Goal: Complete application form

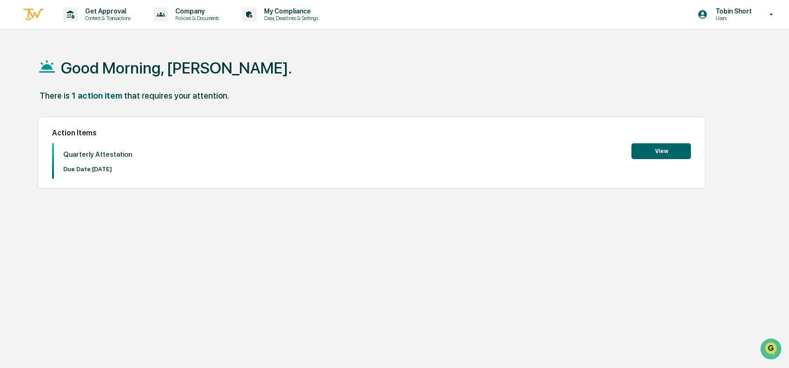
click at [660, 147] on button "View" at bounding box center [662, 151] width 60 height 16
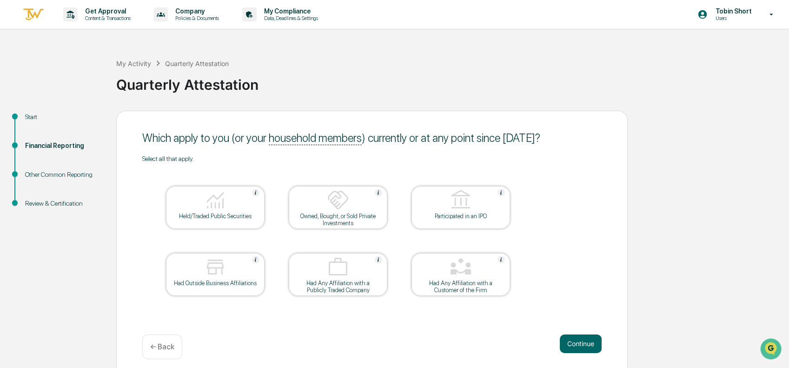
click at [194, 200] on div at bounding box center [215, 201] width 93 height 24
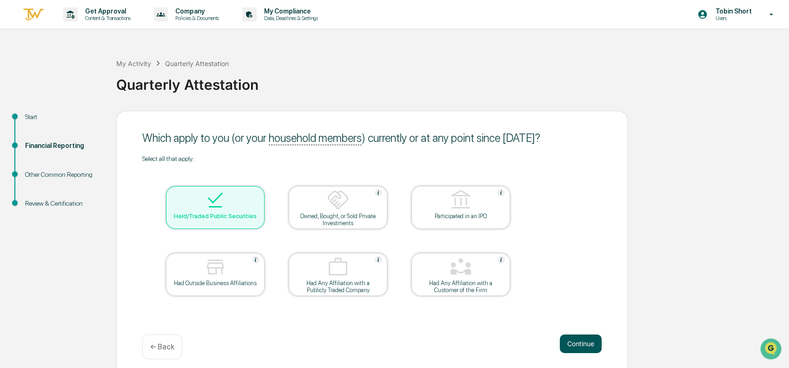
click at [584, 345] on button "Continue" at bounding box center [581, 343] width 42 height 19
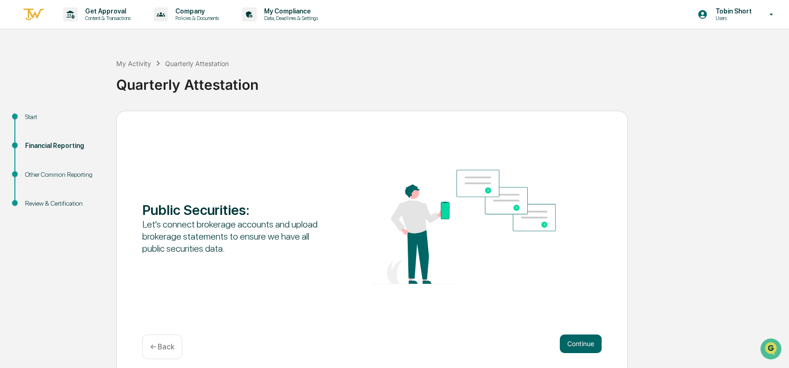
scroll to position [7, 0]
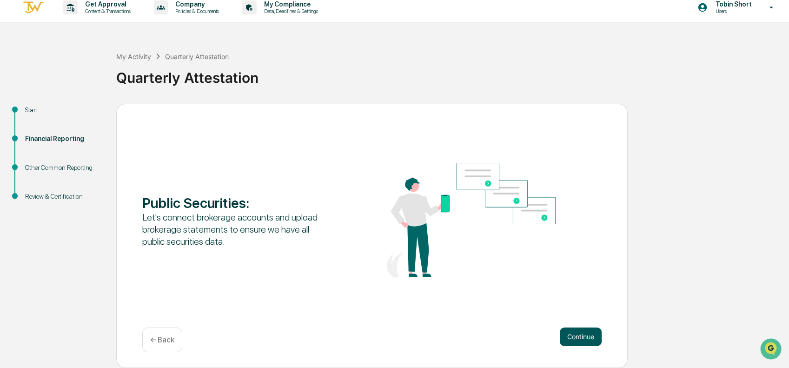
click at [573, 336] on button "Continue" at bounding box center [581, 336] width 42 height 19
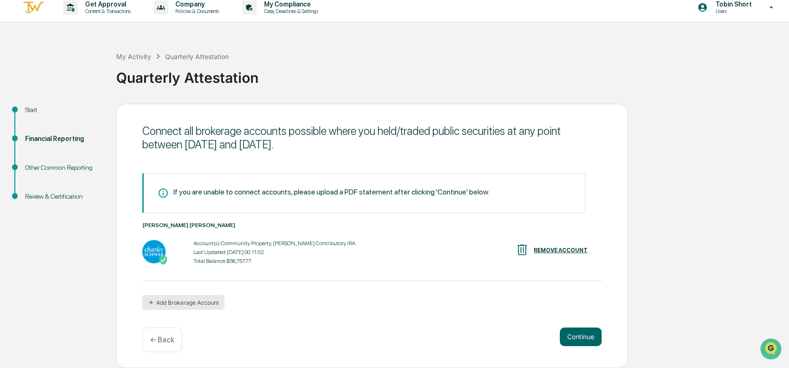
click at [183, 299] on button "Add Brokerage Account" at bounding box center [183, 302] width 82 height 15
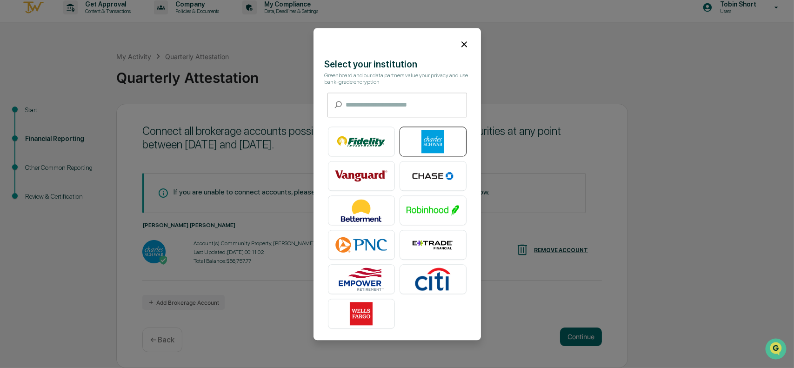
click at [417, 133] on img at bounding box center [433, 141] width 53 height 23
click at [461, 41] on icon at bounding box center [464, 44] width 6 height 6
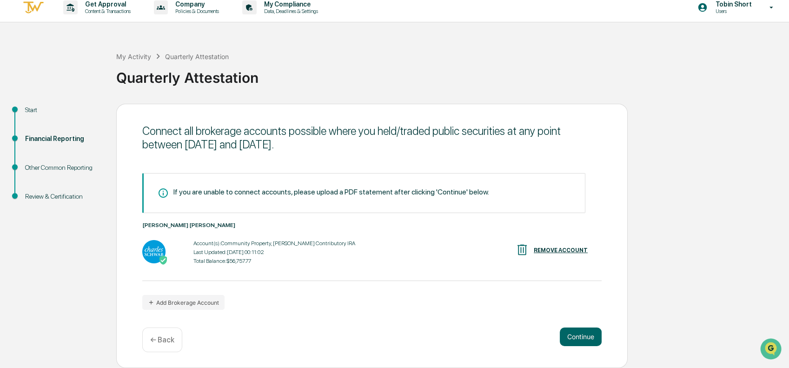
click at [167, 342] on p "← Back" at bounding box center [162, 339] width 24 height 9
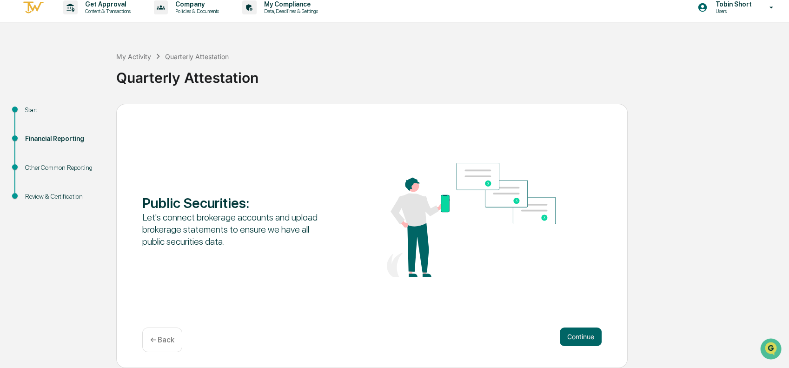
click at [167, 342] on p "← Back" at bounding box center [162, 339] width 24 height 9
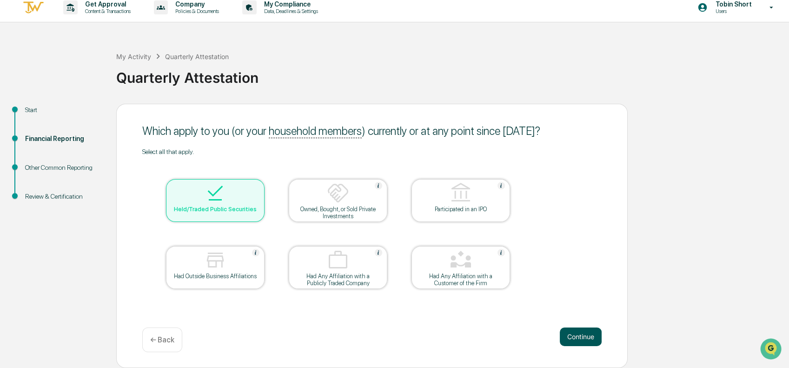
click at [594, 331] on button "Continue" at bounding box center [581, 336] width 42 height 19
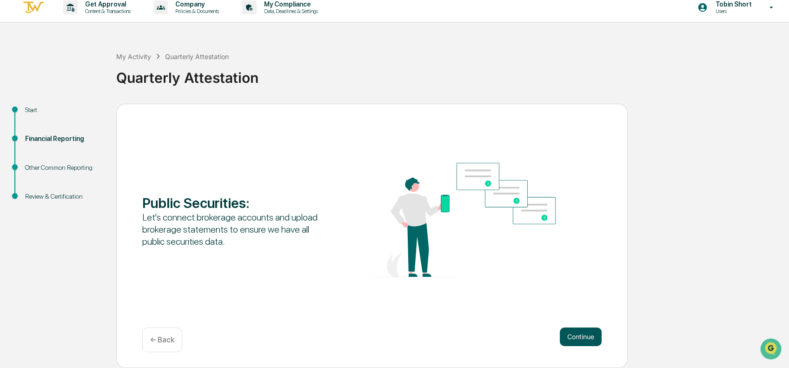
click at [589, 334] on button "Continue" at bounding box center [581, 336] width 42 height 19
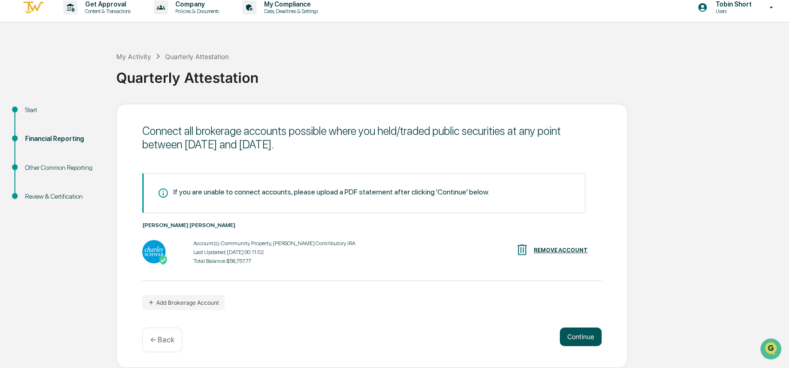
click at [578, 335] on button "Continue" at bounding box center [581, 336] width 42 height 19
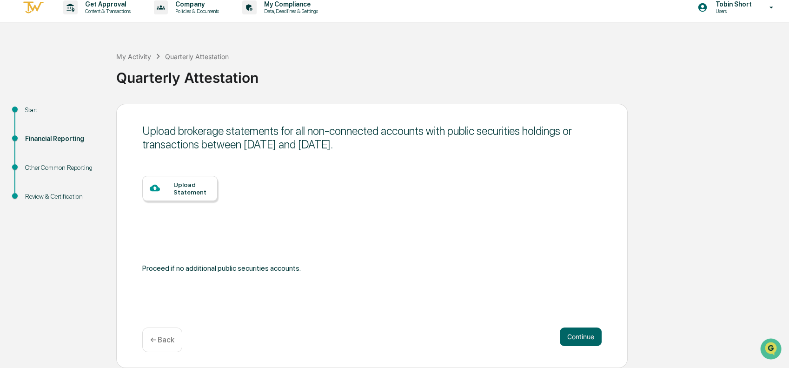
click at [167, 334] on div "← Back" at bounding box center [162, 339] width 40 height 25
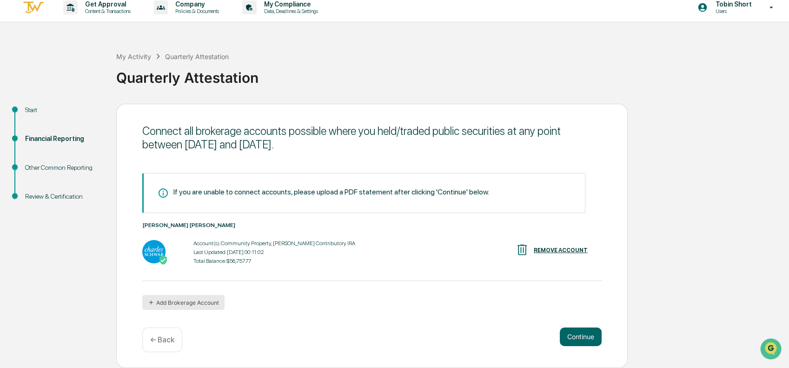
click at [155, 307] on button "Add Brokerage Account" at bounding box center [183, 302] width 82 height 15
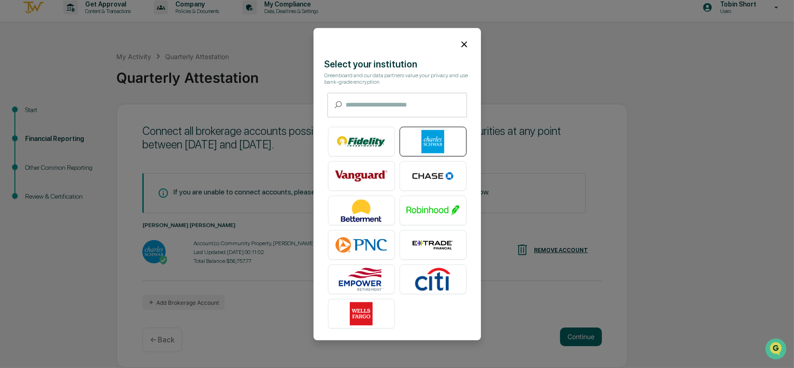
click at [446, 141] on img at bounding box center [433, 141] width 53 height 23
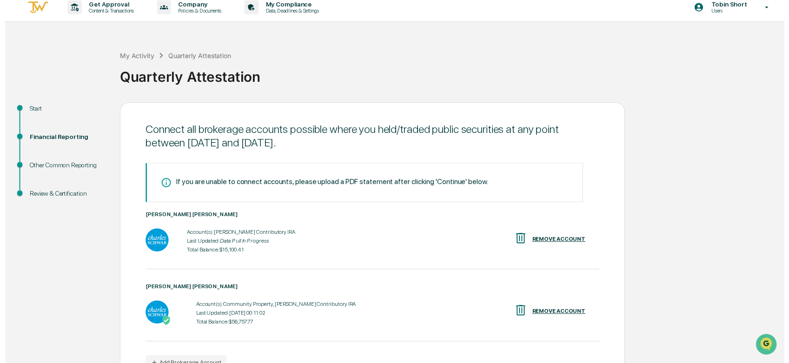
scroll to position [65, 0]
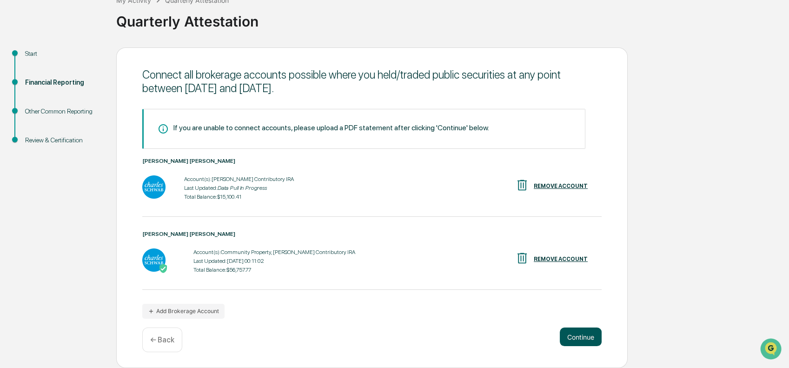
click at [580, 332] on button "Continue" at bounding box center [581, 336] width 42 height 19
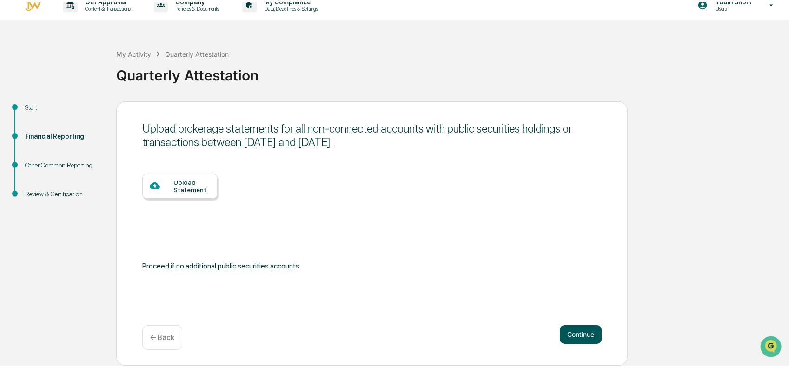
scroll to position [7, 0]
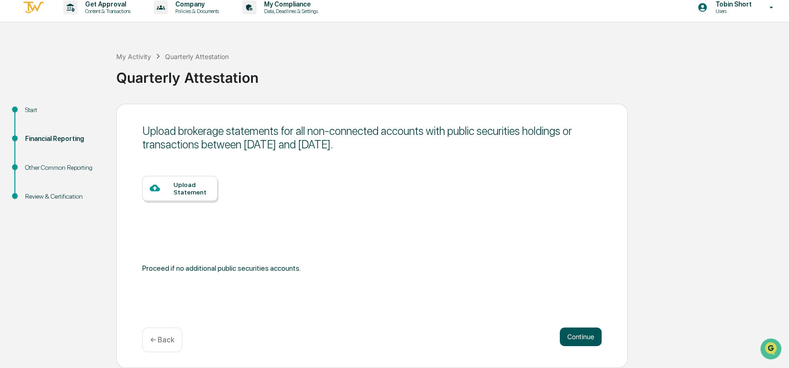
click at [579, 336] on button "Continue" at bounding box center [581, 336] width 42 height 19
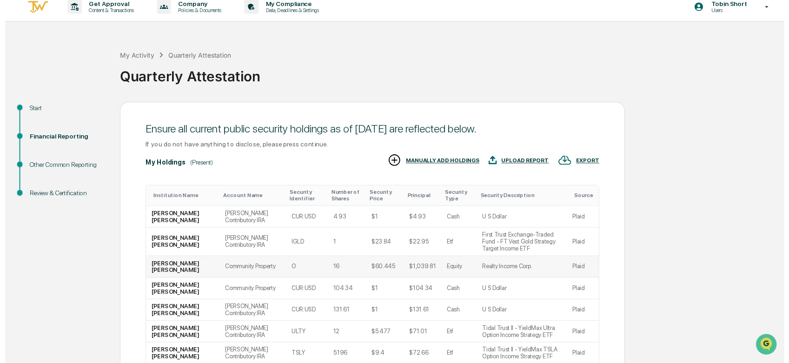
scroll to position [154, 0]
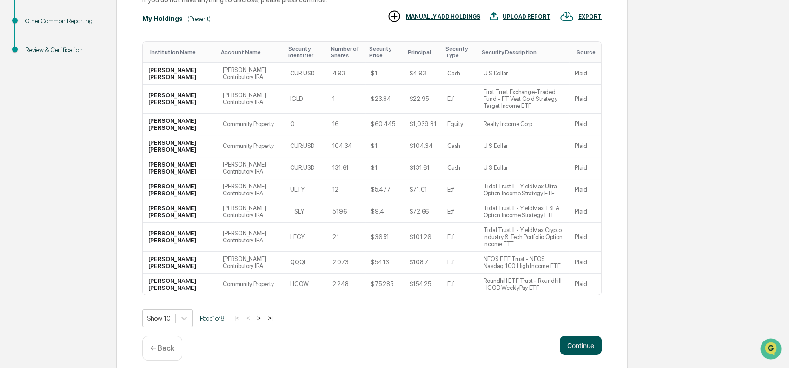
click at [580, 336] on button "Continue" at bounding box center [581, 345] width 42 height 19
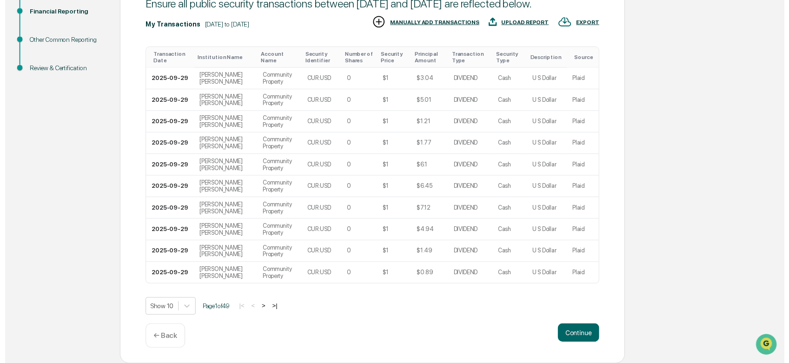
scroll to position [153, 0]
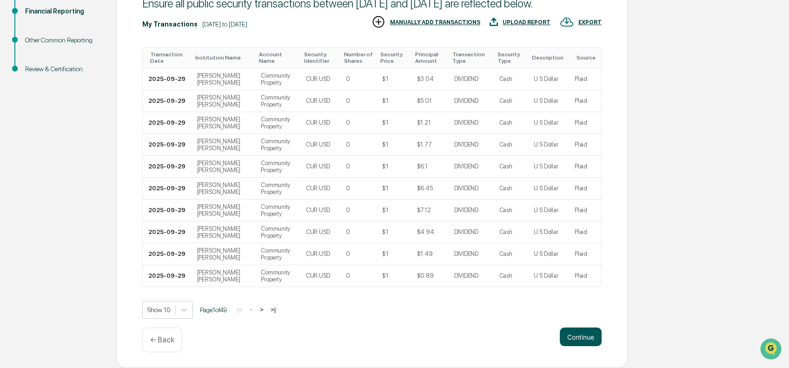
click at [574, 337] on button "Continue" at bounding box center [581, 336] width 42 height 19
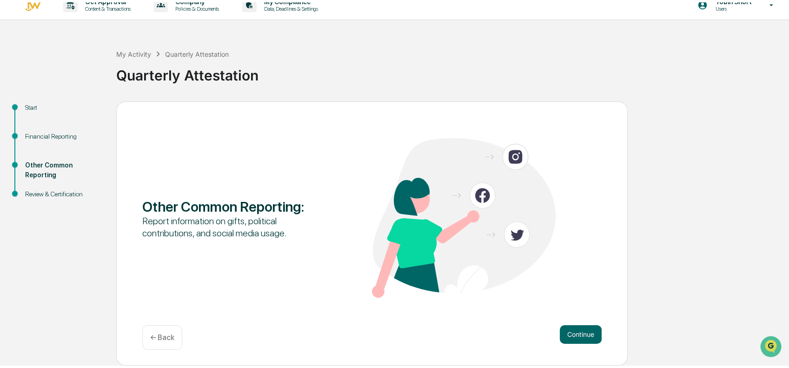
scroll to position [7, 0]
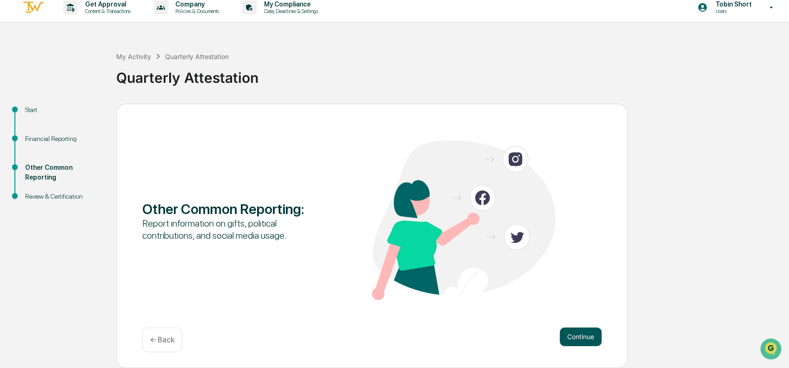
click at [592, 336] on button "Continue" at bounding box center [581, 336] width 42 height 19
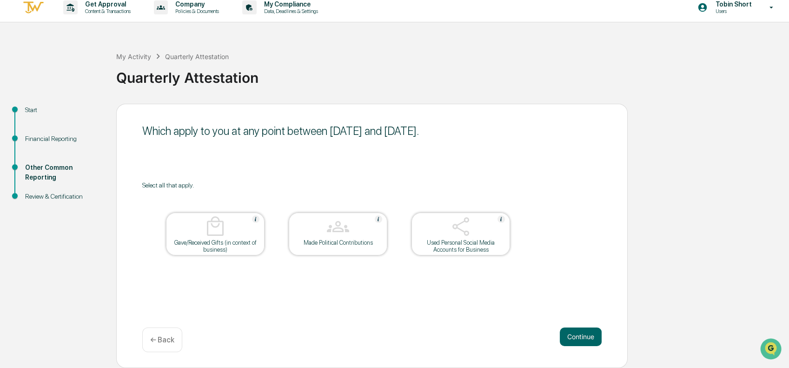
click at [455, 242] on div "Used Personal Social Media Accounts for Business" at bounding box center [461, 246] width 84 height 14
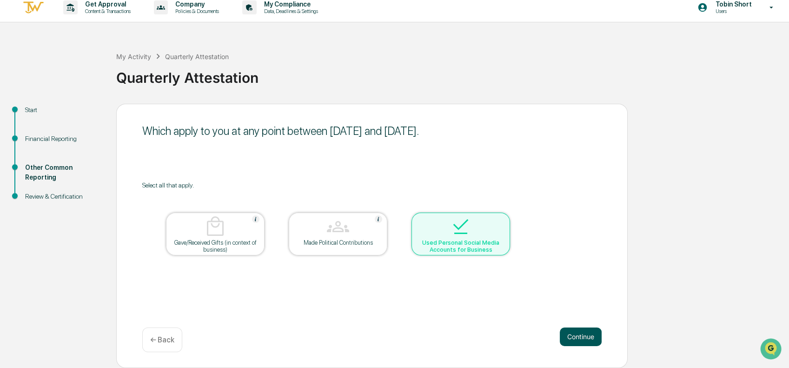
click at [579, 329] on button "Continue" at bounding box center [581, 336] width 42 height 19
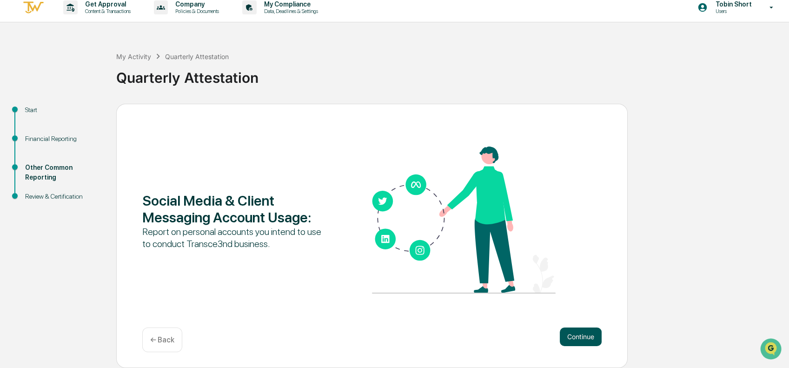
click at [588, 342] on button "Continue" at bounding box center [581, 336] width 42 height 19
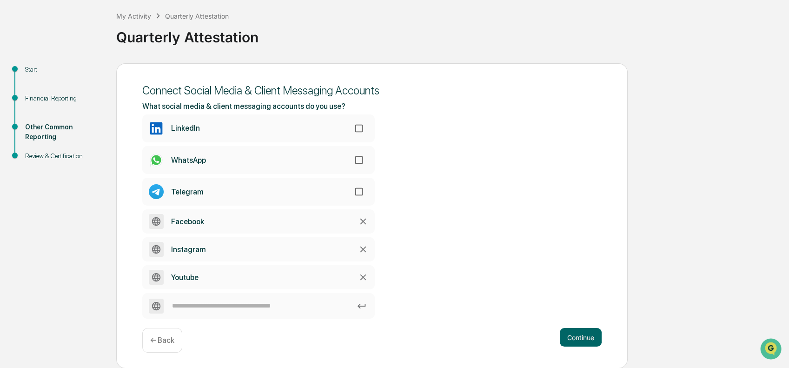
scroll to position [48, 0]
click at [592, 336] on button "Continue" at bounding box center [581, 336] width 42 height 19
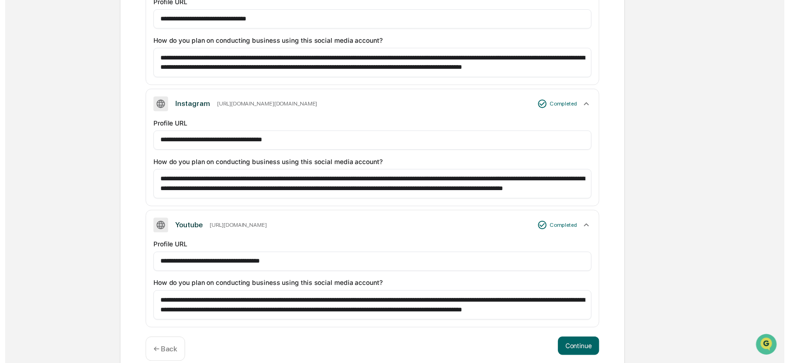
scroll to position [225, 0]
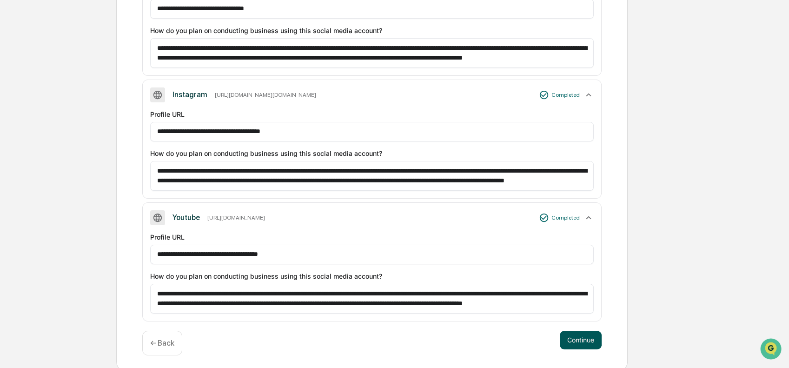
click at [591, 341] on button "Continue" at bounding box center [581, 340] width 42 height 19
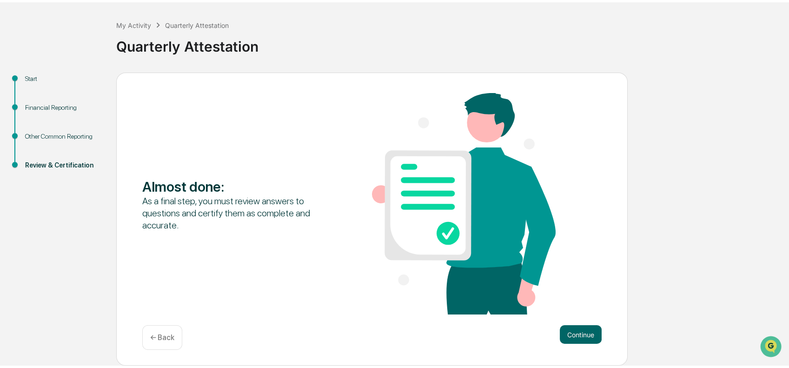
scroll to position [36, 0]
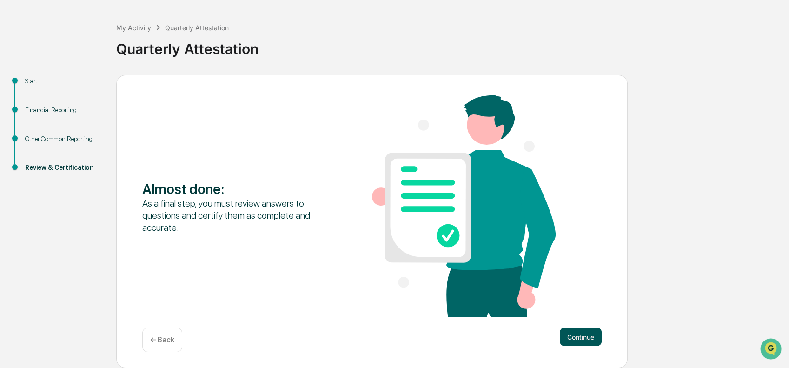
click at [583, 341] on button "Continue" at bounding box center [581, 336] width 42 height 19
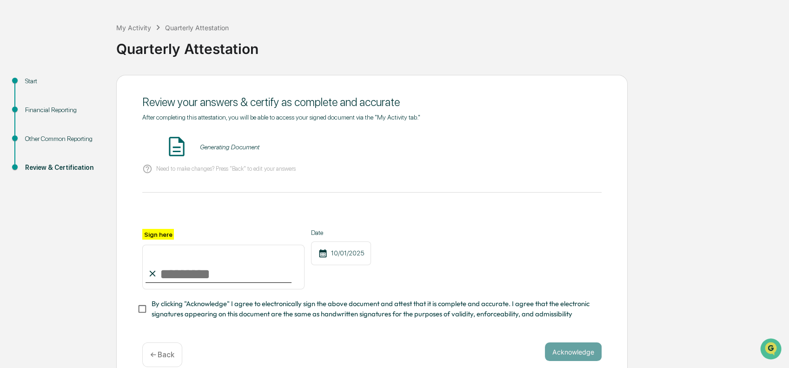
scroll to position [54, 0]
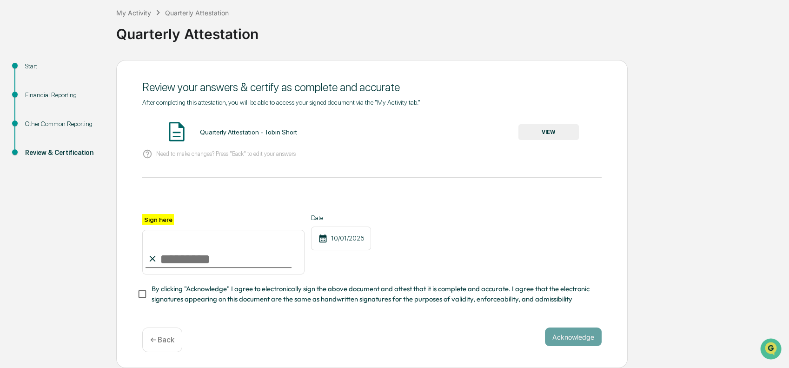
click at [170, 255] on input "Sign here" at bounding box center [223, 252] width 162 height 45
type input "**********"
click at [564, 341] on button "Acknowledge" at bounding box center [573, 336] width 57 height 19
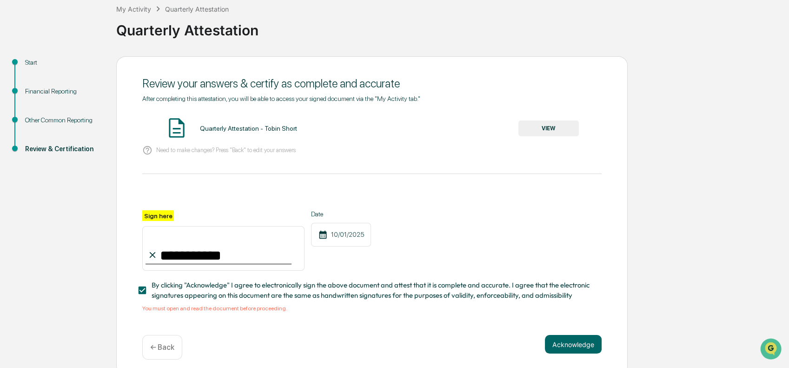
scroll to position [66, 0]
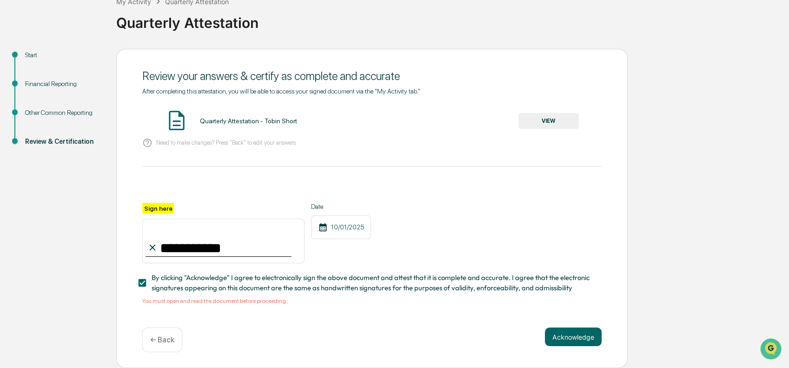
click at [574, 113] on button "VIEW" at bounding box center [549, 121] width 60 height 16
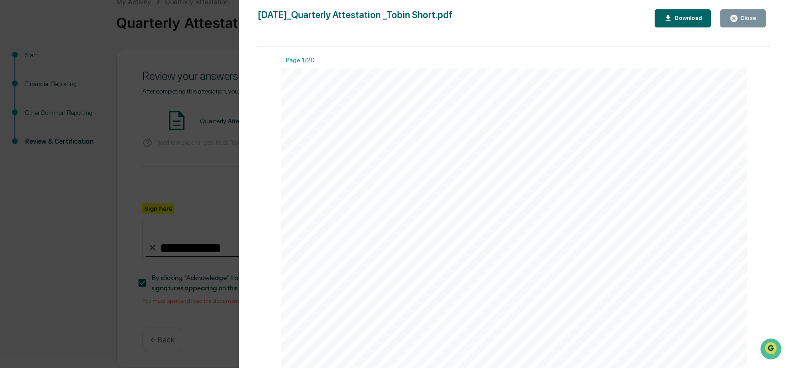
scroll to position [1326, 0]
